Goal: Check status: Check status

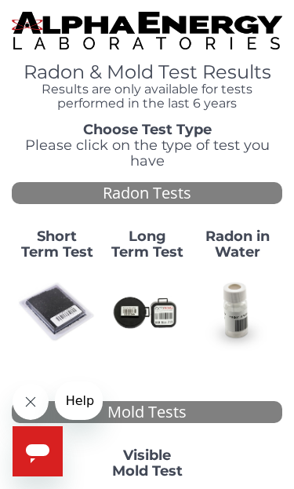
click at [66, 306] on img at bounding box center [57, 312] width 78 height 78
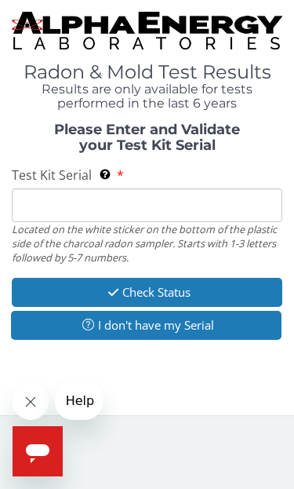
click at [181, 213] on input "Test Kit Serial Located on the white sticker on the bottom of the plastic side …" at bounding box center [147, 205] width 271 height 34
